Goal: Task Accomplishment & Management: Complete application form

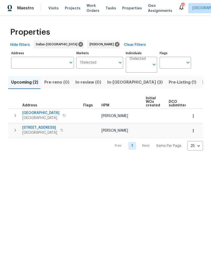
click at [122, 82] on span "In-reno (3)" at bounding box center [134, 82] width 55 height 7
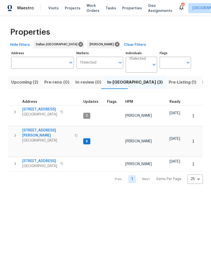
click at [33, 157] on td "806 SE 4th St Grand Prairie, TX 75051" at bounding box center [44, 163] width 73 height 13
click at [195, 162] on icon "button" at bounding box center [193, 164] width 5 height 5
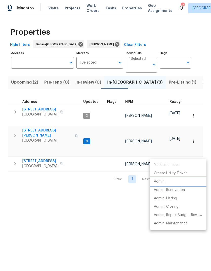
click at [167, 180] on li "Admin" at bounding box center [178, 181] width 57 height 8
click at [12, 152] on div at bounding box center [105, 135] width 211 height 271
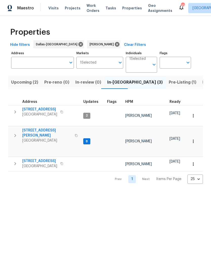
click at [15, 162] on icon "button" at bounding box center [15, 163] width 2 height 3
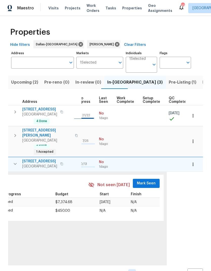
scroll to position [0, 236]
click at [145, 180] on span "Mark Seen" at bounding box center [146, 183] width 19 height 6
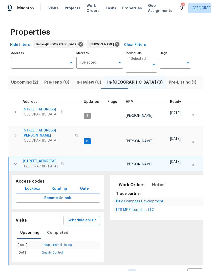
scroll to position [0, 0]
click at [15, 161] on icon "button" at bounding box center [16, 164] width 6 height 6
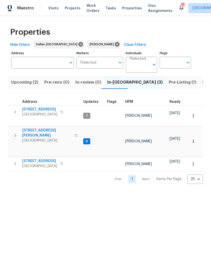
click at [16, 132] on icon "button" at bounding box center [15, 135] width 6 height 6
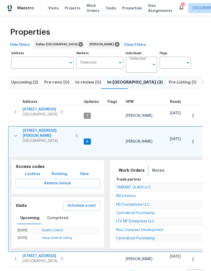
click at [156, 167] on span "Notes" at bounding box center [158, 170] width 12 height 7
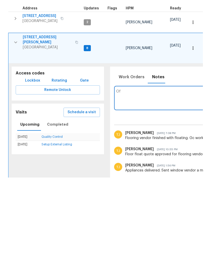
type textarea "O"
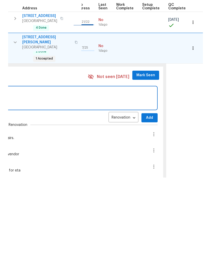
scroll to position [0, 236]
type textarea "Pv tomorrow, checking in with window vendor again."
click at [146, 208] on span "Add" at bounding box center [150, 211] width 8 height 6
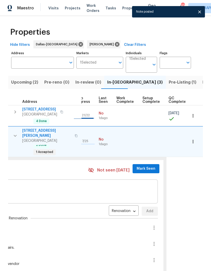
click at [142, 166] on span "Mark Seen" at bounding box center [146, 169] width 19 height 6
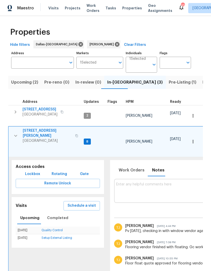
scroll to position [0, 0]
click at [16, 133] on icon "button" at bounding box center [16, 136] width 6 height 6
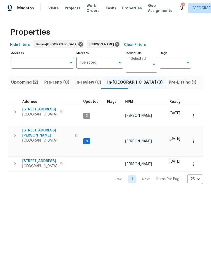
click at [15, 108] on button "button" at bounding box center [15, 112] width 10 height 10
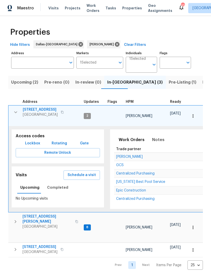
click at [38, 108] on span "2206 Hunter Place Ln" at bounding box center [40, 109] width 35 height 5
click at [156, 137] on span "Notes" at bounding box center [158, 139] width 12 height 7
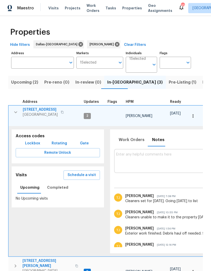
paste textarea "Debris- All interior/exterior debris, and personal items have been removed. (Do…"
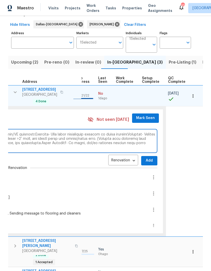
scroll to position [0, 236]
type textarea "Debris- All interior/exterior debris, and personal items have been removed. (Do…"
click at [146, 157] on span "Add" at bounding box center [150, 160] width 8 height 6
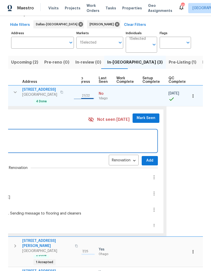
scroll to position [0, 0]
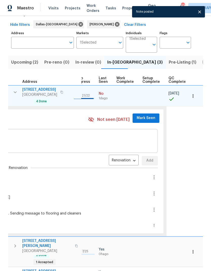
click at [141, 115] on span "Mark Seen" at bounding box center [146, 118] width 19 height 6
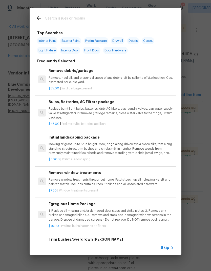
click at [77, 19] on input "text" at bounding box center [98, 19] width 107 height 8
type input "Pressure"
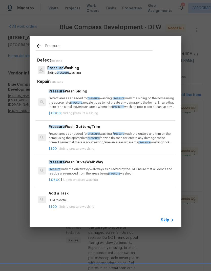
click at [73, 70] on p "Pressure Washing" at bounding box center [64, 67] width 34 height 5
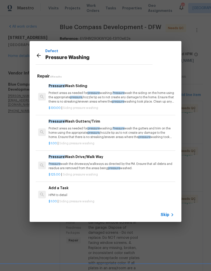
click at [123, 95] on p "Protect areas as needed for pressure washing. Pressure wash the siding on the h…" at bounding box center [112, 97] width 126 height 13
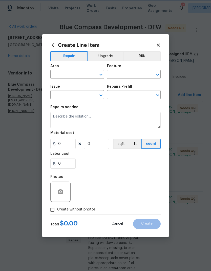
type input "Siding"
type input "Pressure Washing"
type input "Pressure Wash Siding $130.00"
type textarea "Protect areas as needed for pressure washing. Pressure wash the siding on the h…"
type input "130"
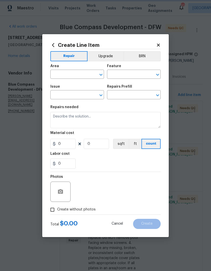
type input "1"
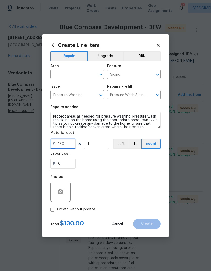
click at [69, 142] on input "130" at bounding box center [62, 144] width 25 height 10
click at [73, 146] on input "130" at bounding box center [62, 144] width 25 height 10
type input "250"
click at [140, 157] on div "Labor cost" at bounding box center [105, 155] width 110 height 7
click at [74, 75] on input "text" at bounding box center [69, 75] width 39 height 8
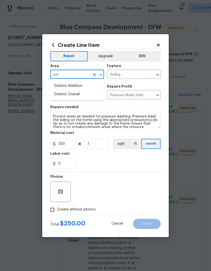
click at [84, 96] on li "Exterior Overall" at bounding box center [77, 94] width 54 height 8
type input "Exterior Overall"
click at [128, 160] on div "0" at bounding box center [105, 164] width 110 height 10
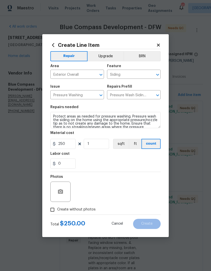
click at [54, 210] on input "Create without photos" at bounding box center [53, 210] width 10 height 10
checkbox input "true"
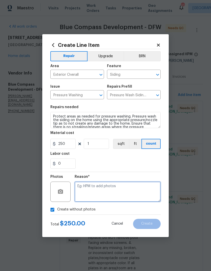
click at [140, 193] on textarea at bounding box center [118, 192] width 86 height 20
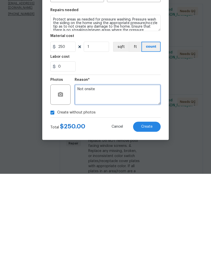
type textarea "Not onsite"
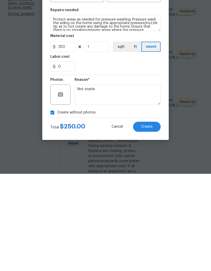
click at [114, 102] on section "Repairs needed Protect areas as needed for pressure washing. Pressure wash the …" at bounding box center [105, 136] width 110 height 69
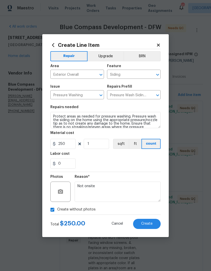
click at [140, 224] on button "Create" at bounding box center [147, 224] width 28 height 10
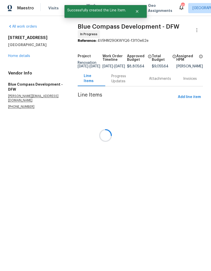
scroll to position [0, 0]
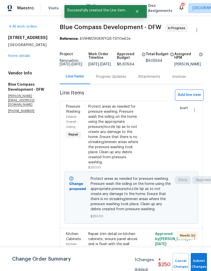
click at [189, 98] on span "Add line item" at bounding box center [189, 95] width 23 height 6
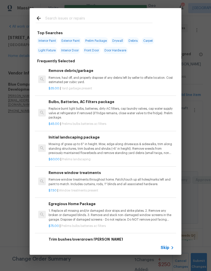
click at [67, 15] on input "text" at bounding box center [98, 19] width 107 height 8
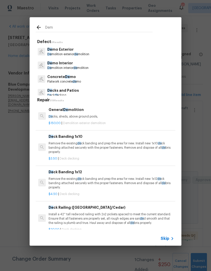
type input "Demo"
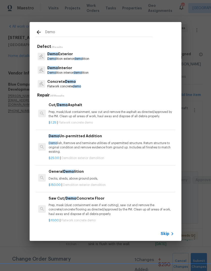
click at [68, 70] on p "Demo Interior" at bounding box center [67, 67] width 41 height 5
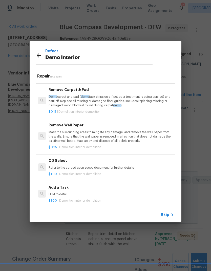
scroll to position [235, 0]
click at [63, 187] on h6 "Add a Task" at bounding box center [112, 188] width 126 height 6
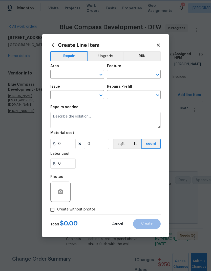
type input "Demolition"
type input "Demo Interior"
type input "Add a Task $1.00"
type textarea "HPM to detail"
type input "1"
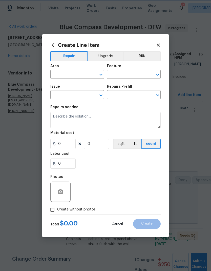
type input "1"
click at [70, 73] on input "text" at bounding box center [69, 75] width 39 height 8
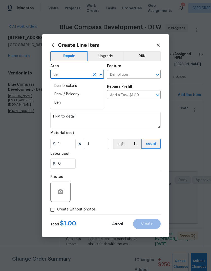
type input "d"
click at [81, 96] on li "Interior Overall" at bounding box center [77, 94] width 54 height 8
type input "Interior Overall"
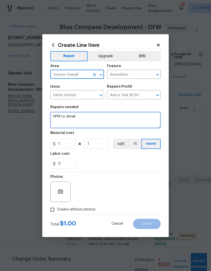
click at [89, 117] on textarea "HPM to detail" at bounding box center [105, 120] width 110 height 16
type textarea "H"
type textarea "Demo wood around window in garage"
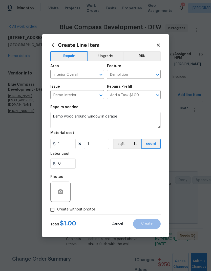
click at [101, 161] on div "0" at bounding box center [105, 164] width 110 height 10
click at [69, 143] on input "1" at bounding box center [62, 144] width 25 height 10
type input "20"
click at [142, 162] on div "0" at bounding box center [105, 164] width 110 height 10
click at [51, 205] on input "Create without photos" at bounding box center [53, 210] width 10 height 10
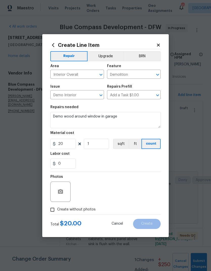
checkbox input "true"
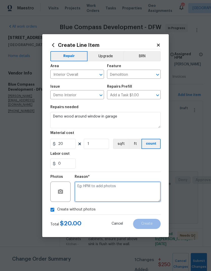
click at [143, 189] on textarea at bounding box center [118, 192] width 86 height 20
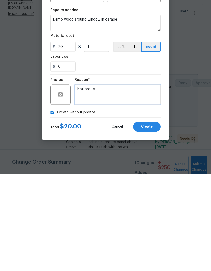
type textarea "Not onsite"
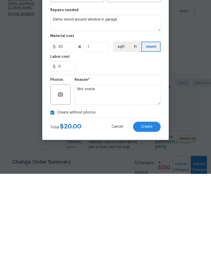
click at [111, 102] on section "Repairs needed Demo wood around window in garage Material cost 20 1 sqft ft cou…" at bounding box center [105, 136] width 110 height 69
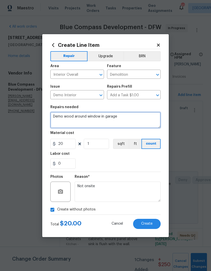
click at [73, 116] on textarea "Demo wood around window in garage" at bounding box center [105, 120] width 110 height 16
click at [138, 118] on textarea "Demo wood in/around window in garage" at bounding box center [105, 120] width 110 height 16
type textarea "Demo wood in/around window in garage"
click at [150, 161] on div "0" at bounding box center [105, 164] width 110 height 10
click at [151, 223] on span "Create" at bounding box center [146, 224] width 11 height 4
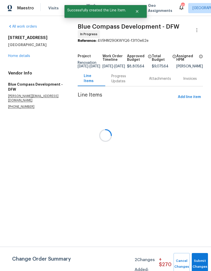
scroll to position [0, 0]
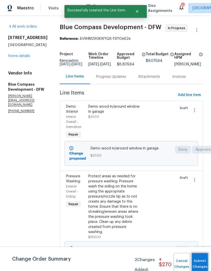
click at [203, 259] on button "Submit Changes" at bounding box center [200, 264] width 16 height 22
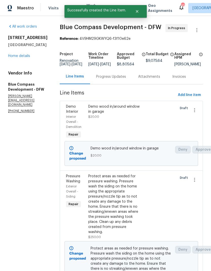
click at [21, 56] on link "Home details" at bounding box center [19, 56] width 22 height 4
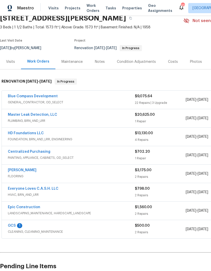
scroll to position [23, 0]
click at [11, 225] on link "GCS" at bounding box center [12, 226] width 8 height 4
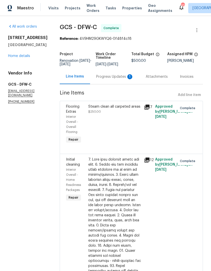
click at [114, 76] on div "Progress Updates 1" at bounding box center [114, 76] width 37 height 5
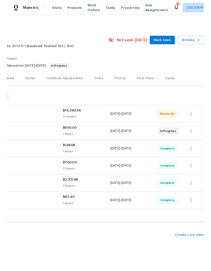
scroll to position [1, 75]
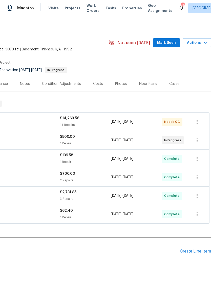
click at [197, 44] on span "Actions" at bounding box center [197, 43] width 20 height 6
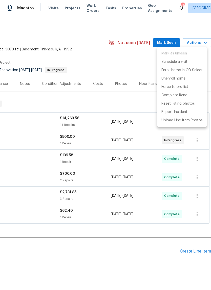
click at [180, 86] on p "Force to pre-list" at bounding box center [175, 86] width 27 height 5
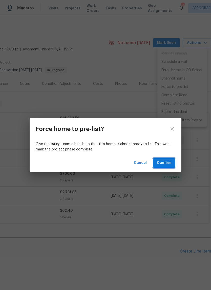
click at [166, 163] on span "Confirm" at bounding box center [164, 163] width 14 height 6
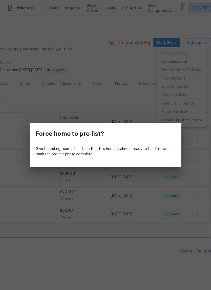
click at [134, 90] on div "Force home to pre-list? Give the listing team a heads up that this home is almo…" at bounding box center [105, 145] width 211 height 290
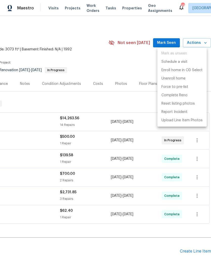
click at [126, 63] on div at bounding box center [105, 135] width 211 height 271
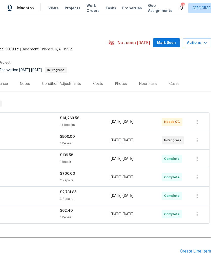
click at [113, 69] on section "2206 Hunter Place Ln, Arlington, TX 76006 5 Beds | 3 Baths | Total: 3073 ft² | …" at bounding box center [68, 55] width 286 height 43
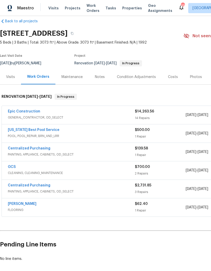
scroll to position [8, 0]
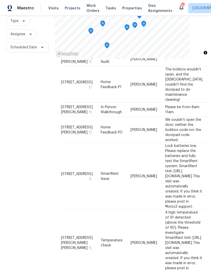
scroll to position [20, 0]
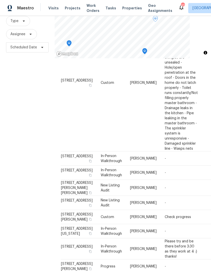
scroll to position [677, 0]
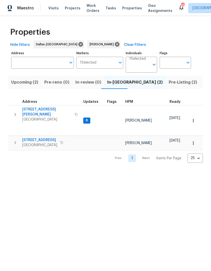
click at [13, 111] on icon "button" at bounding box center [15, 114] width 6 height 6
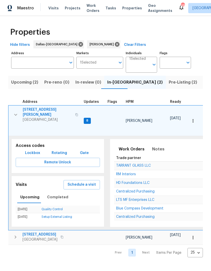
click at [196, 116] on button "button" at bounding box center [193, 120] width 11 height 11
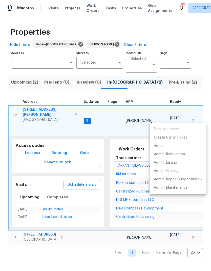
click at [114, 120] on div at bounding box center [105, 135] width 211 height 271
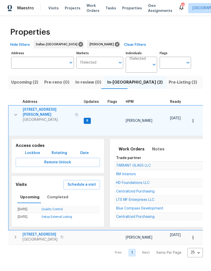
click at [84, 181] on button "Schedule a visit" at bounding box center [82, 184] width 36 height 9
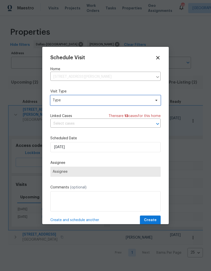
click at [66, 102] on span "Type" at bounding box center [102, 100] width 98 height 5
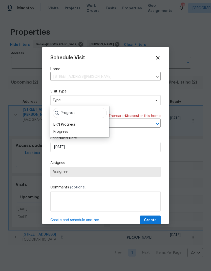
type input "Progress"
click at [61, 134] on div "Progress" at bounding box center [60, 131] width 15 height 5
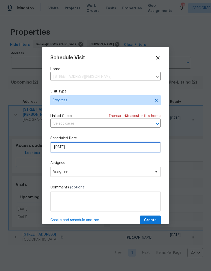
click at [62, 148] on input "[DATE]" at bounding box center [105, 147] width 110 height 10
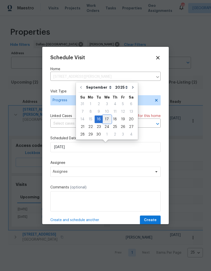
click at [108, 120] on div "17" at bounding box center [107, 119] width 8 height 7
type input "[DATE]"
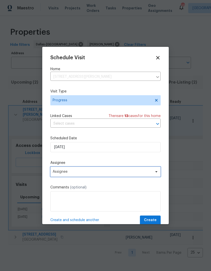
click at [116, 173] on span "Assignee" at bounding box center [102, 172] width 99 height 4
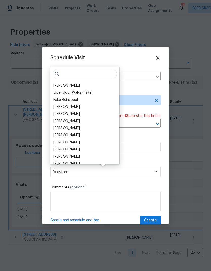
click at [71, 84] on div "[PERSON_NAME]" at bounding box center [66, 85] width 27 height 5
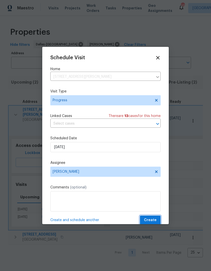
click at [146, 222] on span "Create" at bounding box center [150, 220] width 13 height 6
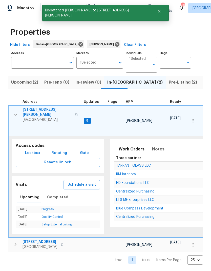
click at [14, 112] on icon "button" at bounding box center [16, 115] width 6 height 6
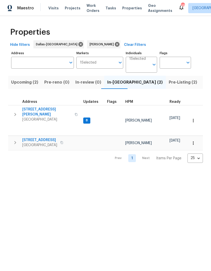
click at [203, 82] on span "Listed (11)" at bounding box center [213, 82] width 20 height 7
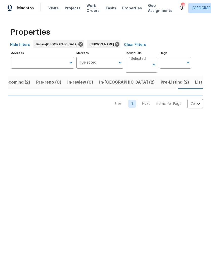
scroll to position [0, 8]
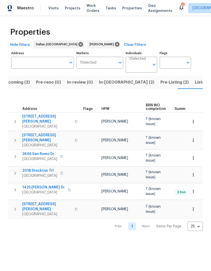
click at [195, 86] on span "Listed (11)" at bounding box center [205, 82] width 20 height 7
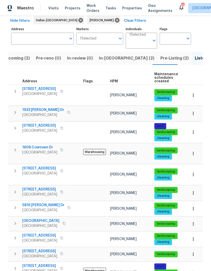
click at [36, 187] on span "[STREET_ADDRESS]" at bounding box center [39, 189] width 35 height 5
click at [37, 145] on span "1608 Cowtown Dr" at bounding box center [39, 147] width 35 height 5
click at [38, 86] on span "2201 Shady Meadow Ct" at bounding box center [39, 88] width 35 height 5
click at [38, 107] on span "1933 Sampsell Dr" at bounding box center [43, 109] width 42 height 5
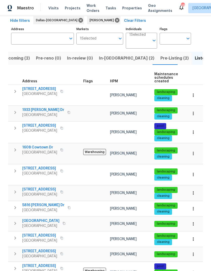
click at [36, 123] on span "5715 Sage Bloom Dr" at bounding box center [39, 125] width 35 height 5
click at [32, 166] on span "2517 Laredo Ct" at bounding box center [39, 168] width 35 height 5
click at [32, 187] on span "5804 Grenada Ct" at bounding box center [39, 189] width 35 height 5
click at [34, 203] on span "5816 Yolanda Dr" at bounding box center [43, 205] width 42 height 5
click at [14, 220] on icon "button" at bounding box center [15, 223] width 6 height 6
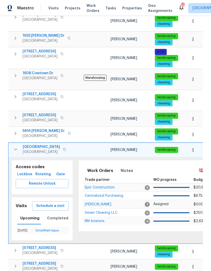
scroll to position [98, 0]
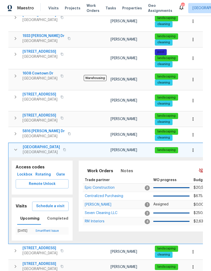
click at [16, 147] on icon "button" at bounding box center [16, 150] width 6 height 6
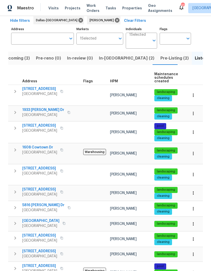
scroll to position [24, 0]
click at [14, 220] on icon "button" at bounding box center [15, 223] width 6 height 6
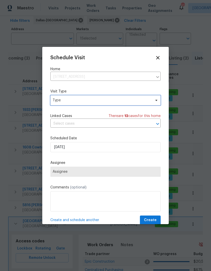
click at [68, 101] on span "Type" at bounding box center [102, 100] width 98 height 5
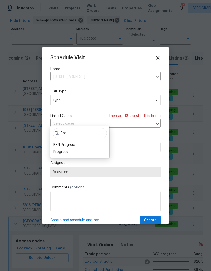
type input "Pro"
click at [62, 149] on div "Progress" at bounding box center [60, 151] width 15 height 5
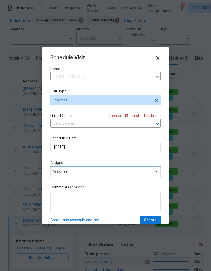
click at [65, 174] on span "Assignee" at bounding box center [102, 172] width 99 height 4
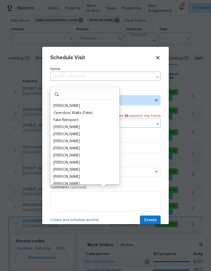
click at [63, 103] on div "[PERSON_NAME]" at bounding box center [66, 105] width 27 height 5
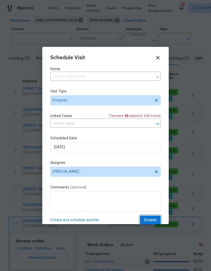
click at [151, 217] on button "Create" at bounding box center [150, 219] width 21 height 9
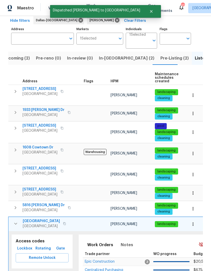
click at [14, 221] on icon "button" at bounding box center [16, 224] width 6 height 6
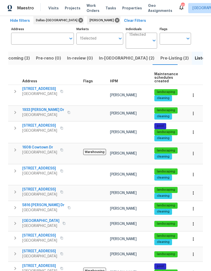
click at [13, 235] on icon "button" at bounding box center [15, 238] width 6 height 6
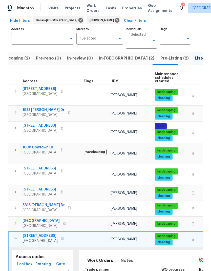
click at [46, 233] on span "2805 Monthaven Dr" at bounding box center [40, 235] width 35 height 5
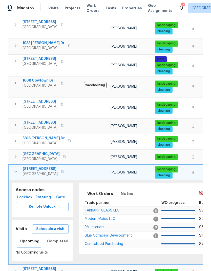
scroll to position [91, 0]
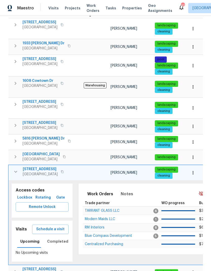
click at [15, 169] on icon "button" at bounding box center [16, 172] width 6 height 6
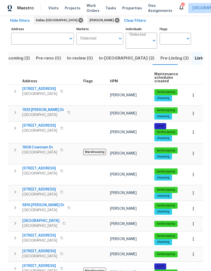
scroll to position [0, 0]
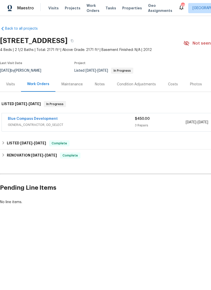
click at [34, 117] on link "Blue Compass Development" at bounding box center [33, 119] width 50 height 4
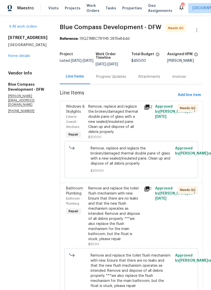
click at [150, 110] on icon at bounding box center [147, 107] width 6 height 6
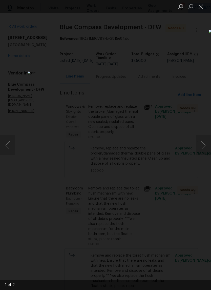
click at [204, 144] on button "Next image" at bounding box center [203, 145] width 15 height 20
click at [203, 142] on button "Next image" at bounding box center [203, 145] width 15 height 20
click at [202, 7] on button "Close lightbox" at bounding box center [201, 6] width 10 height 9
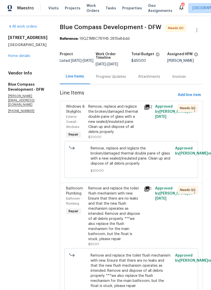
click at [131, 122] on div "Remove, replace and reglaze the broken/damaged thermal double pane of glass wit…" at bounding box center [114, 119] width 53 height 30
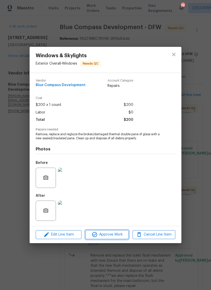
click at [114, 239] on button "Approve Work" at bounding box center [107, 234] width 43 height 9
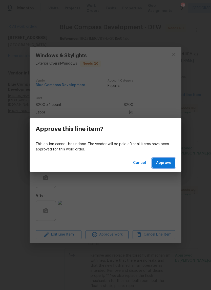
click at [164, 163] on span "Approve" at bounding box center [163, 163] width 15 height 6
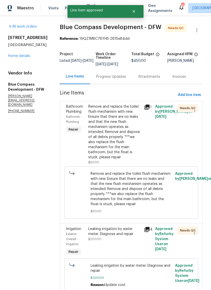
click at [134, 139] on div "Remove and replace the toilet flush mechanism with new. Ensure that there are n…" at bounding box center [114, 132] width 53 height 56
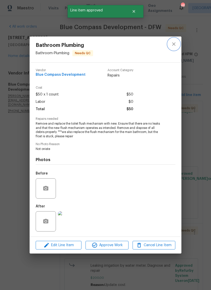
click at [173, 42] on icon "close" at bounding box center [174, 44] width 6 height 6
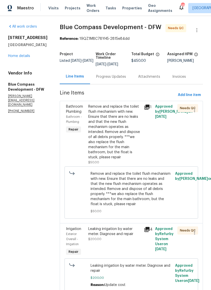
click at [150, 110] on icon at bounding box center [147, 107] width 6 height 6
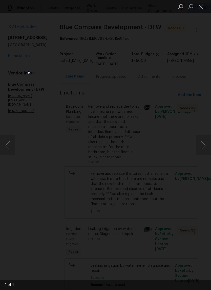
click at [205, 146] on button "Next image" at bounding box center [203, 145] width 15 height 20
click at [202, 144] on button "Next image" at bounding box center [203, 145] width 15 height 20
click at [199, 7] on button "Close lightbox" at bounding box center [201, 6] width 10 height 9
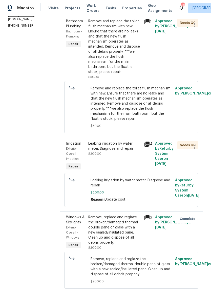
scroll to position [83, 0]
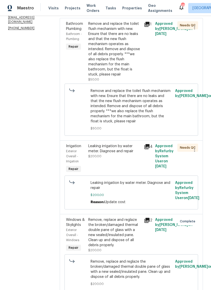
click at [136, 154] on div "Leaking irrigation by water meter. Diagnose and repair" at bounding box center [114, 149] width 53 height 10
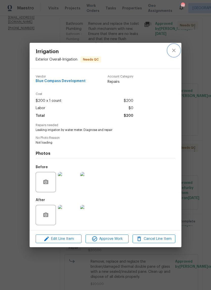
click at [174, 51] on icon "close" at bounding box center [174, 50] width 6 height 6
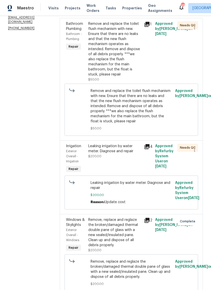
click at [150, 150] on icon at bounding box center [147, 147] width 6 height 6
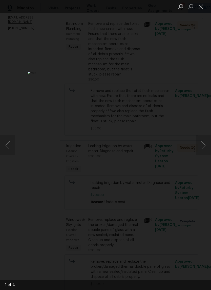
click at [203, 144] on button "Next image" at bounding box center [203, 145] width 15 height 20
click at [201, 143] on button "Next image" at bounding box center [203, 145] width 15 height 20
click at [200, 6] on button "Close lightbox" at bounding box center [201, 6] width 10 height 9
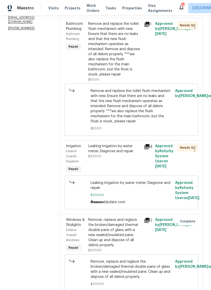
click at [132, 154] on div "Leaking irrigation by water meter. Diagnose and repair" at bounding box center [114, 149] width 53 height 10
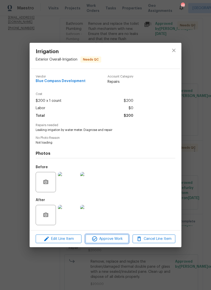
click at [114, 239] on span "Approve Work" at bounding box center [107, 239] width 40 height 6
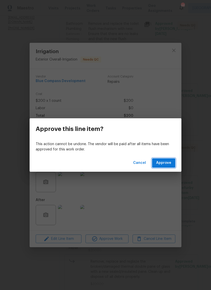
click at [166, 165] on span "Approve" at bounding box center [163, 163] width 15 height 6
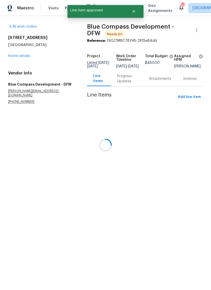
scroll to position [0, 0]
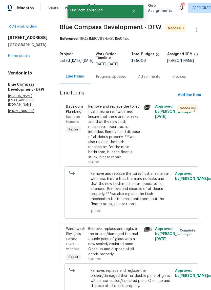
click at [131, 136] on div "Remove and replace the toilet flush mechanism with new. Ensure that there are n…" at bounding box center [114, 132] width 53 height 56
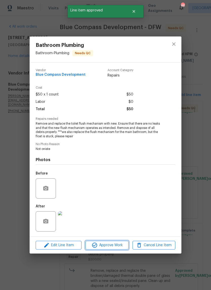
click at [116, 244] on span "Approve Work" at bounding box center [107, 245] width 40 height 6
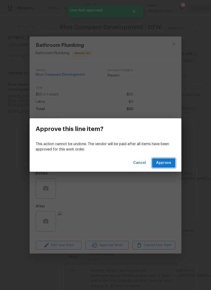
click at [164, 161] on span "Approve" at bounding box center [163, 163] width 15 height 6
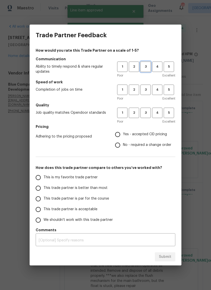
click at [150, 62] on button "3" at bounding box center [146, 67] width 10 height 10
click at [145, 87] on button "3" at bounding box center [146, 90] width 10 height 10
click at [149, 114] on span "3" at bounding box center [145, 113] width 9 height 6
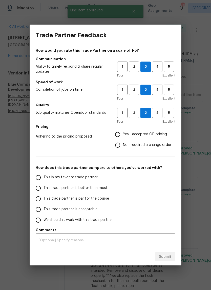
click at [120, 136] on input "Yes - accepted OD pricing" at bounding box center [117, 134] width 11 height 11
radio input "true"
click at [120, 143] on input "No - required a change order" at bounding box center [117, 145] width 11 height 11
radio input "true"
click at [39, 200] on input "This trade partner is par for the course" at bounding box center [38, 198] width 11 height 11
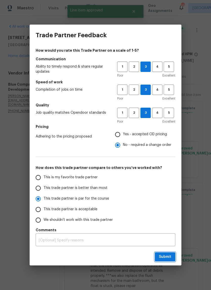
click at [166, 255] on span "Submit" at bounding box center [165, 257] width 12 height 6
radio input "true"
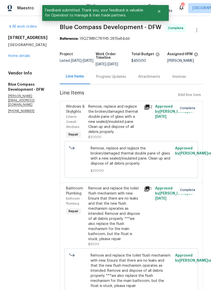
click at [23, 57] on link "Home details" at bounding box center [19, 56] width 22 height 4
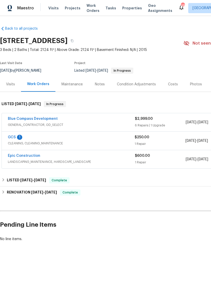
click at [14, 136] on link "GCS" at bounding box center [12, 137] width 8 height 4
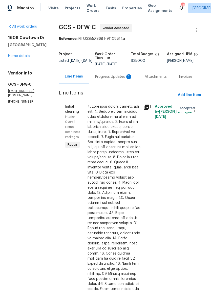
click at [116, 75] on div "Progress Updates 1" at bounding box center [113, 76] width 37 height 5
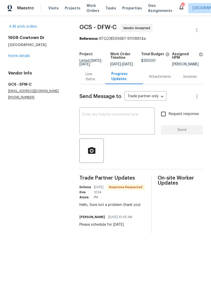
click at [22, 54] on link "Home details" at bounding box center [19, 56] width 22 height 4
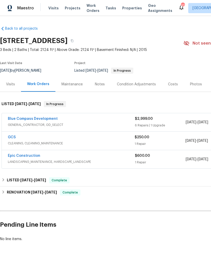
click at [11, 83] on div "Visits" at bounding box center [10, 84] width 9 height 5
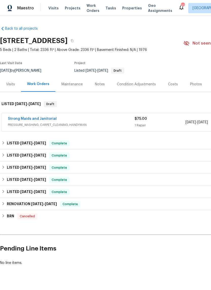
click at [10, 82] on div "Visits" at bounding box center [10, 84] width 9 height 5
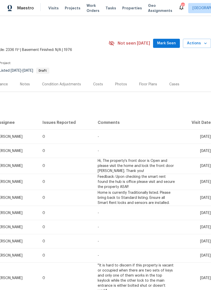
scroll to position [0, 75]
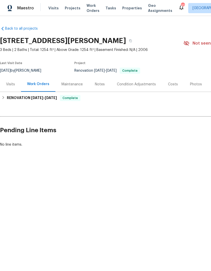
click at [13, 84] on div "Visits" at bounding box center [10, 84] width 9 height 5
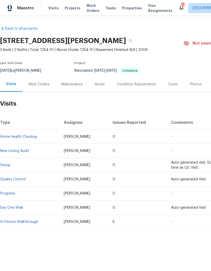
scroll to position [0, -1]
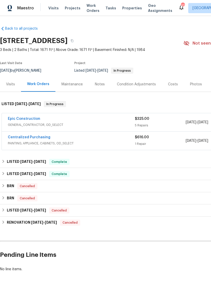
click at [11, 82] on div "Visits" at bounding box center [10, 84] width 9 height 5
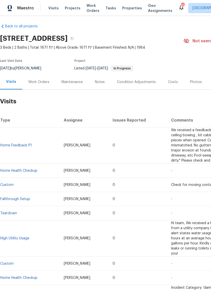
scroll to position [2, 0]
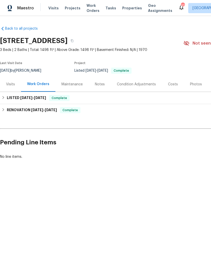
click at [11, 81] on div "Visits" at bounding box center [10, 84] width 21 height 15
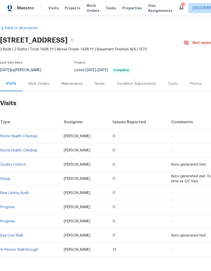
scroll to position [1, 0]
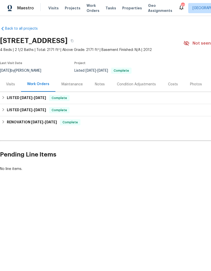
click at [12, 83] on div "Visits" at bounding box center [10, 84] width 9 height 5
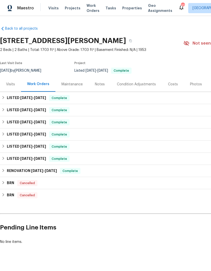
click at [11, 86] on div "Visits" at bounding box center [10, 84] width 9 height 5
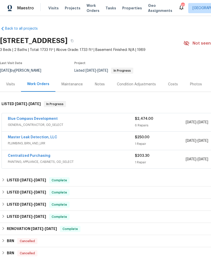
click at [11, 83] on div "Visits" at bounding box center [10, 84] width 9 height 5
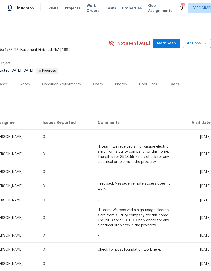
scroll to position [0, 75]
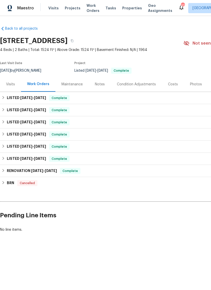
click at [10, 84] on div "Visits" at bounding box center [10, 84] width 9 height 5
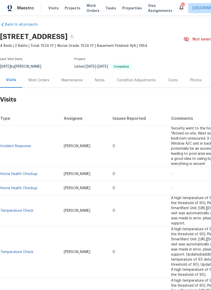
scroll to position [5, 0]
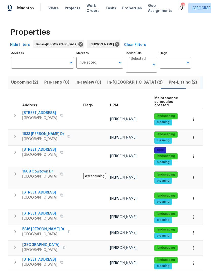
click at [114, 84] on span "In-[GEOGRAPHIC_DATA] (2)" at bounding box center [134, 82] width 55 height 7
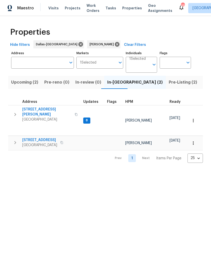
click at [203, 82] on span "Listed (11)" at bounding box center [213, 82] width 20 height 7
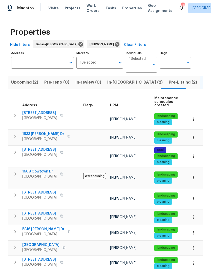
click at [35, 112] on span "[STREET_ADDRESS]" at bounding box center [39, 112] width 35 height 5
click at [14, 117] on icon "button" at bounding box center [15, 115] width 6 height 6
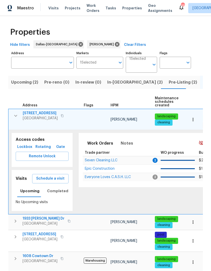
click at [48, 175] on span "Schedule a visit" at bounding box center [50, 178] width 28 height 6
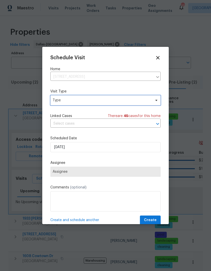
click at [142, 102] on span "Type" at bounding box center [102, 100] width 98 height 5
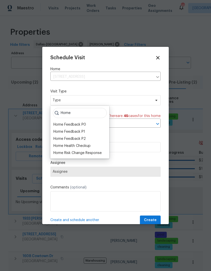
type input "Home"
click at [87, 145] on div "Home Health Checkup" at bounding box center [71, 145] width 37 height 5
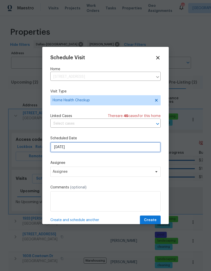
click at [121, 147] on input "9/16/2025" at bounding box center [105, 147] width 110 height 10
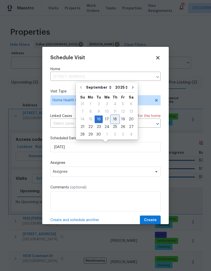
click at [115, 117] on div "18" at bounding box center [115, 119] width 8 height 7
type input "9/18/2025"
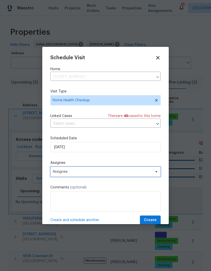
click at [122, 174] on span "Assignee" at bounding box center [102, 172] width 99 height 4
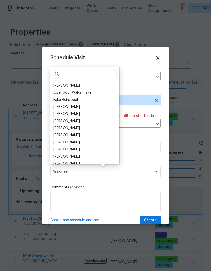
click at [75, 85] on div "[PERSON_NAME]" at bounding box center [66, 85] width 27 height 5
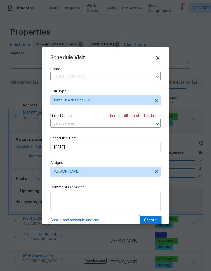
click at [151, 221] on span "Create" at bounding box center [150, 220] width 13 height 6
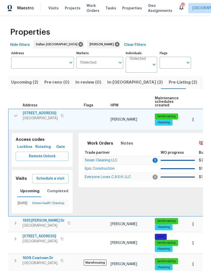
click at [16, 114] on icon "button" at bounding box center [16, 116] width 6 height 6
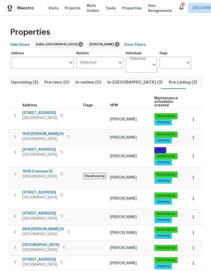
click at [17, 133] on icon "button" at bounding box center [15, 136] width 6 height 6
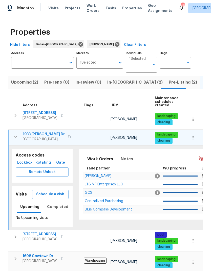
click at [36, 132] on span "1933 Sampsell Dr" at bounding box center [44, 134] width 42 height 5
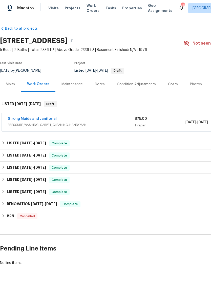
click at [10, 82] on div "Visits" at bounding box center [10, 84] width 9 height 5
